Goal: Information Seeking & Learning: Learn about a topic

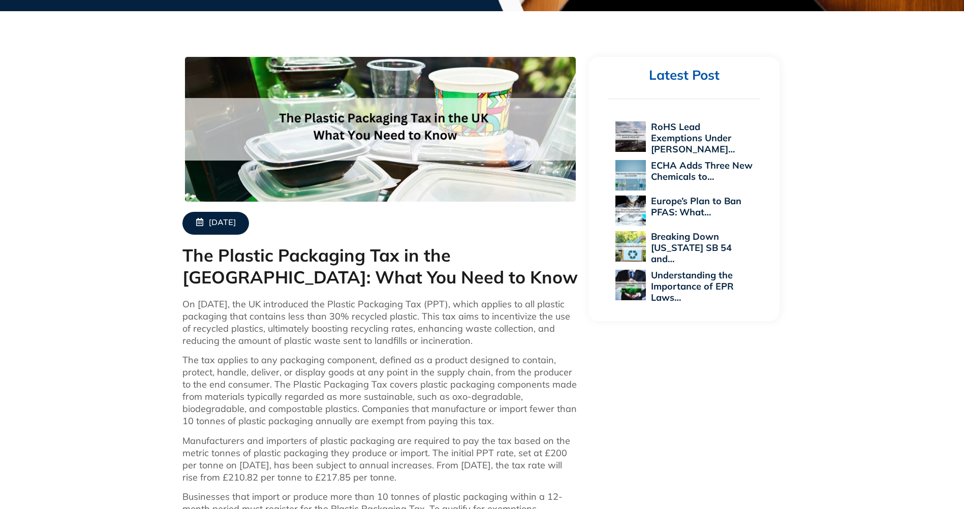
scroll to position [254, 0]
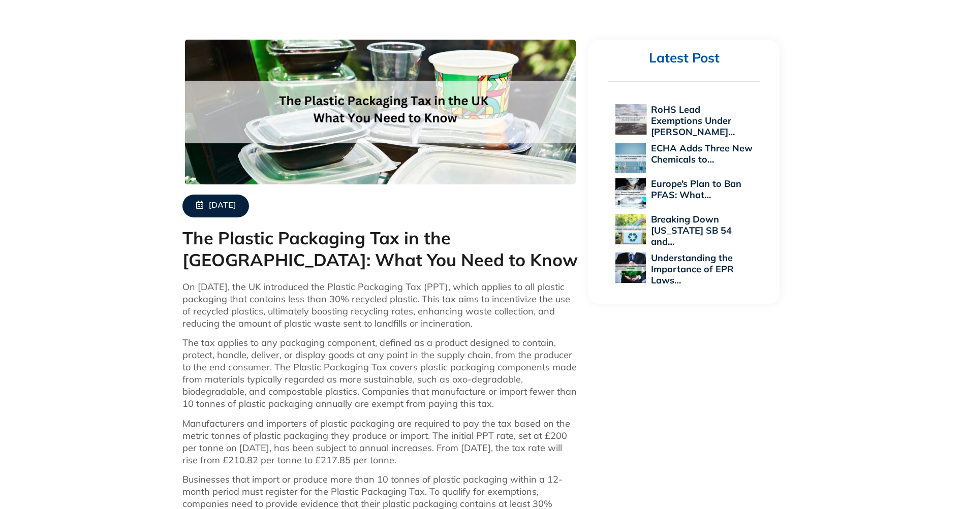
click at [686, 124] on link "RoHS Lead Exemptions Under [PERSON_NAME]…" at bounding box center [693, 121] width 84 height 34
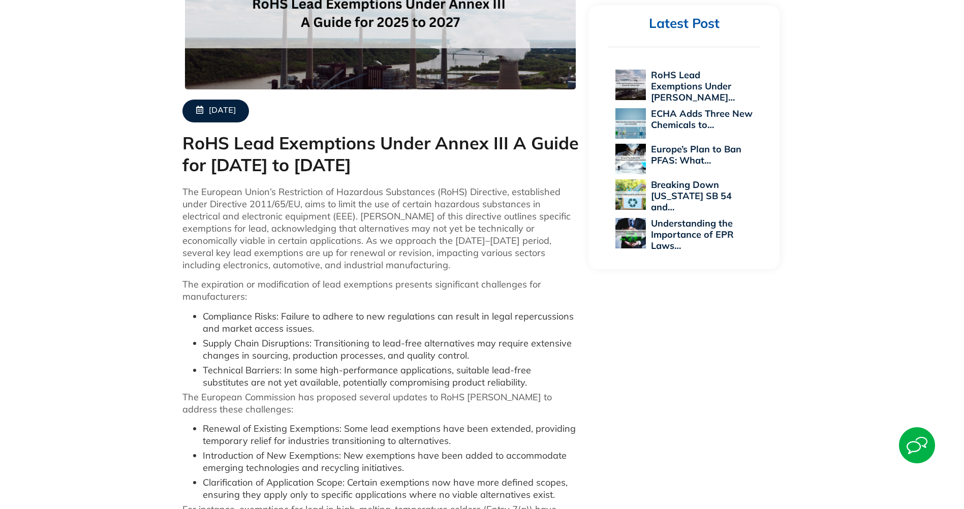
scroll to position [356, 0]
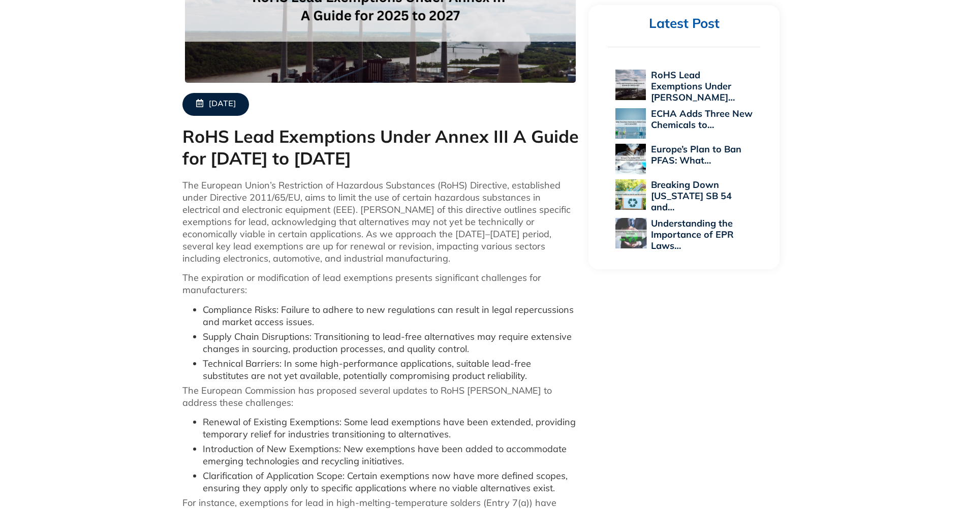
click at [687, 226] on link "Understanding the Importance of EPR Laws…" at bounding box center [692, 234] width 83 height 34
